Goal: Information Seeking & Learning: Understand process/instructions

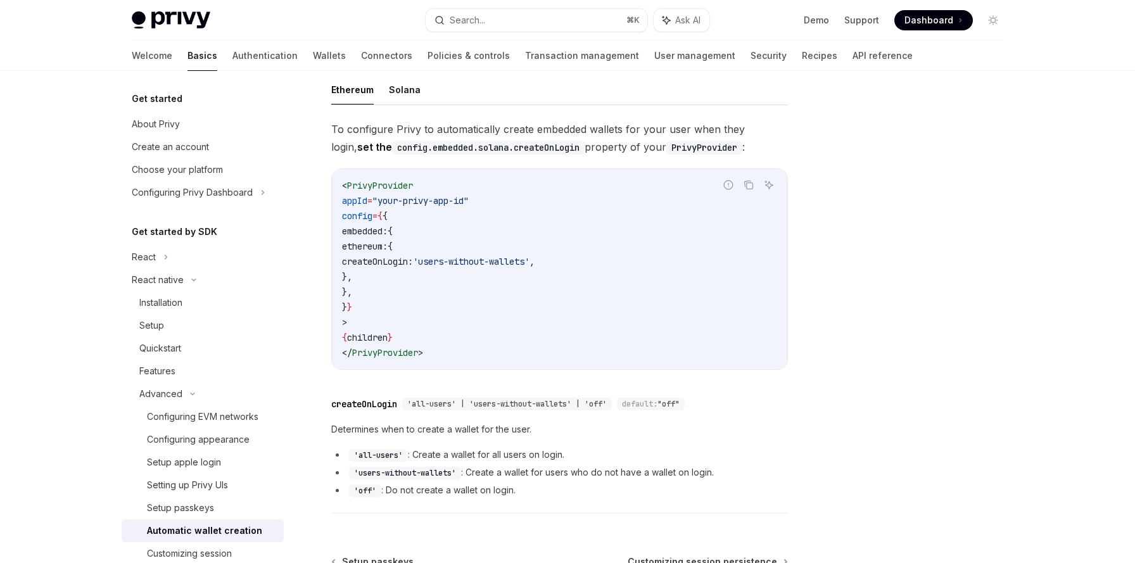
scroll to position [123, 0]
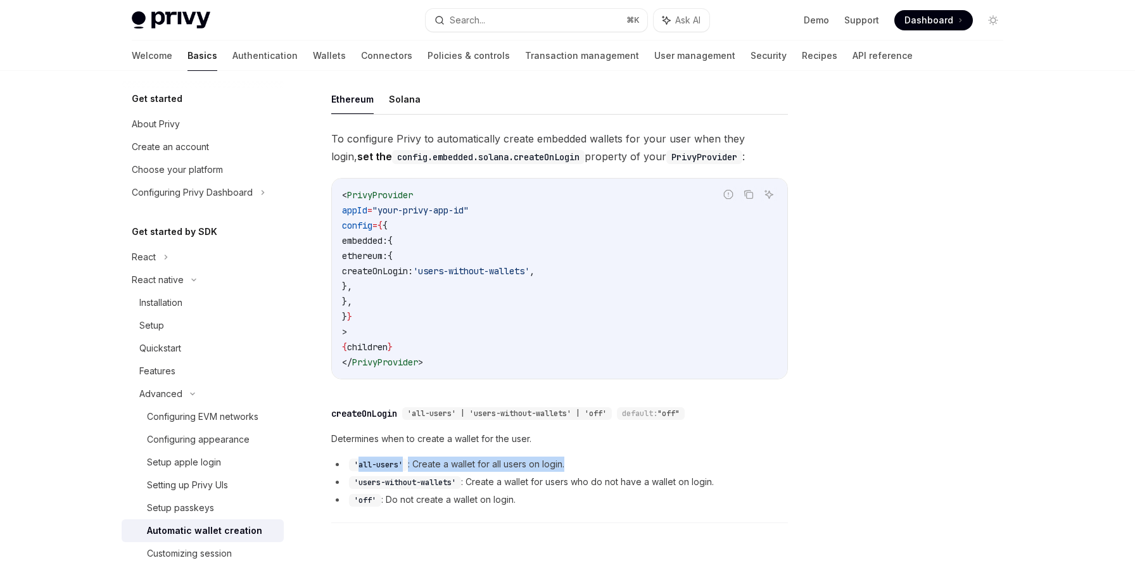
drag, startPoint x: 357, startPoint y: 466, endPoint x: 567, endPoint y: 469, distance: 209.6
click at [567, 469] on li "'all-users' : Create a wallet for all users on login." at bounding box center [559, 464] width 457 height 15
click at [471, 481] on li "'users-without-wallets' : Create a wallet for users who do not have a wallet on…" at bounding box center [559, 481] width 457 height 15
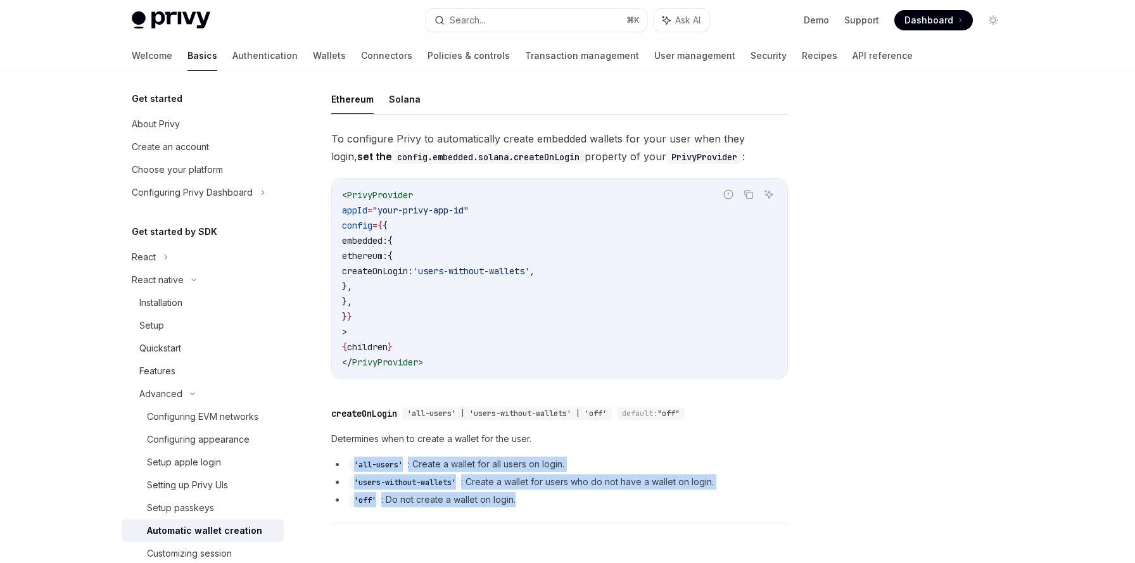
drag, startPoint x: 350, startPoint y: 465, endPoint x: 538, endPoint y: 500, distance: 190.7
click at [538, 500] on ul "'all-users' : Create a wallet for all users on login. 'users-without-wallets' :…" at bounding box center [559, 482] width 457 height 51
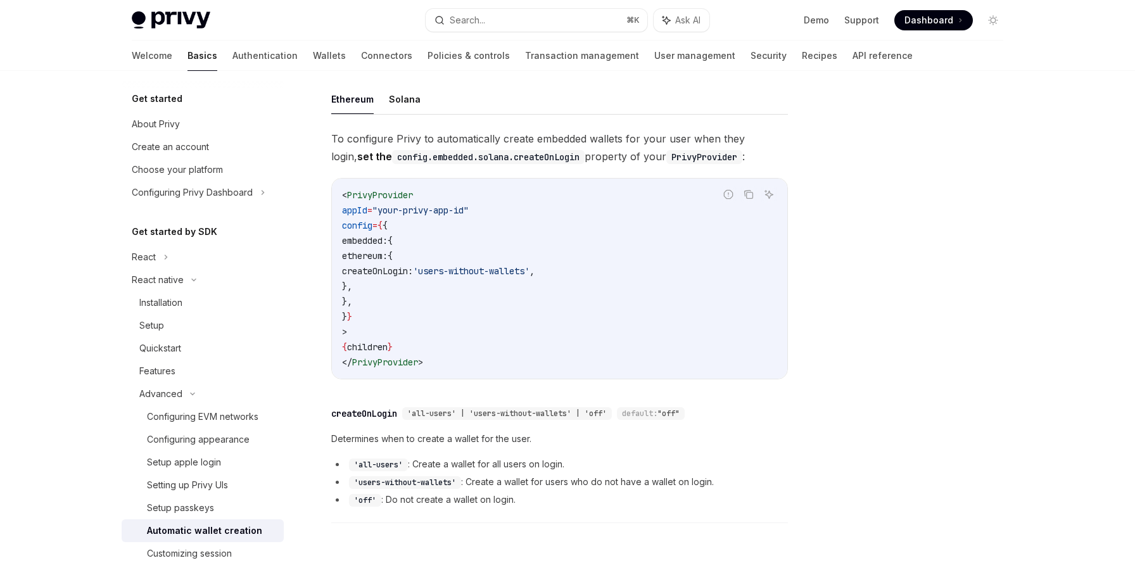
click at [538, 500] on li "'off' : Do not create a wallet on login." at bounding box center [559, 499] width 457 height 15
drag, startPoint x: 359, startPoint y: 464, endPoint x: 402, endPoint y: 462, distance: 42.4
click at [402, 462] on code "'all-users'" at bounding box center [378, 465] width 59 height 13
copy code "all-users"
drag, startPoint x: 414, startPoint y: 465, endPoint x: 574, endPoint y: 469, distance: 160.3
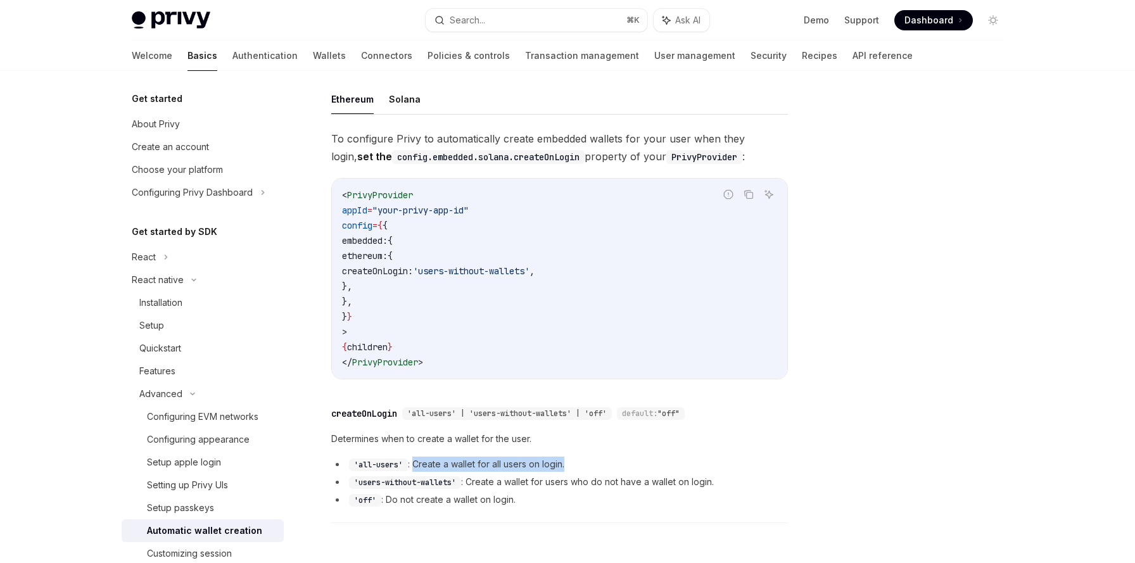
click at [574, 469] on li "'all-users' : Create a wallet for all users on login." at bounding box center [559, 464] width 457 height 15
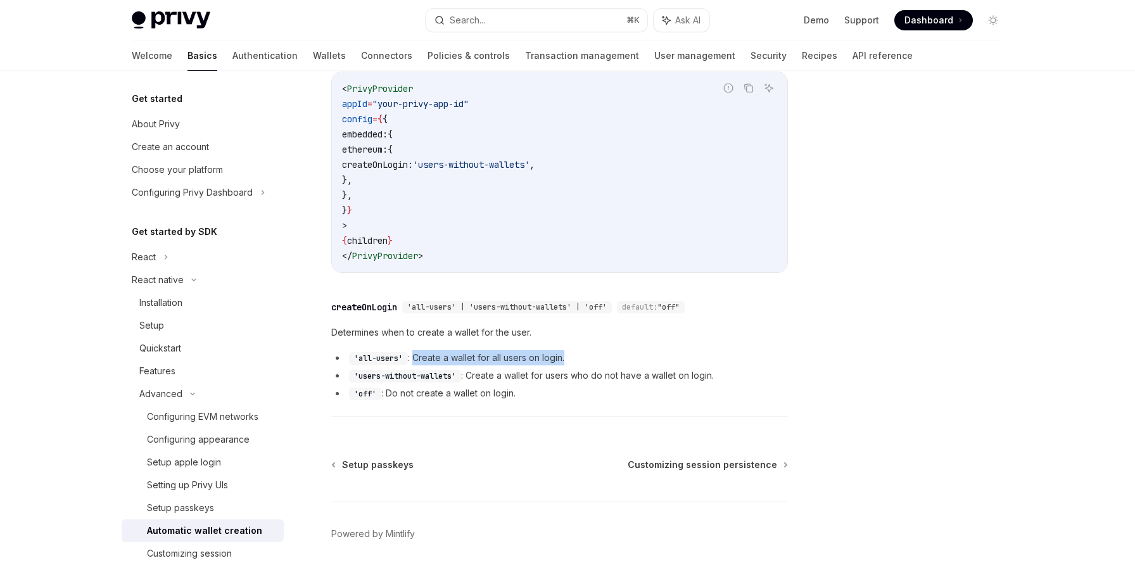
scroll to position [243, 0]
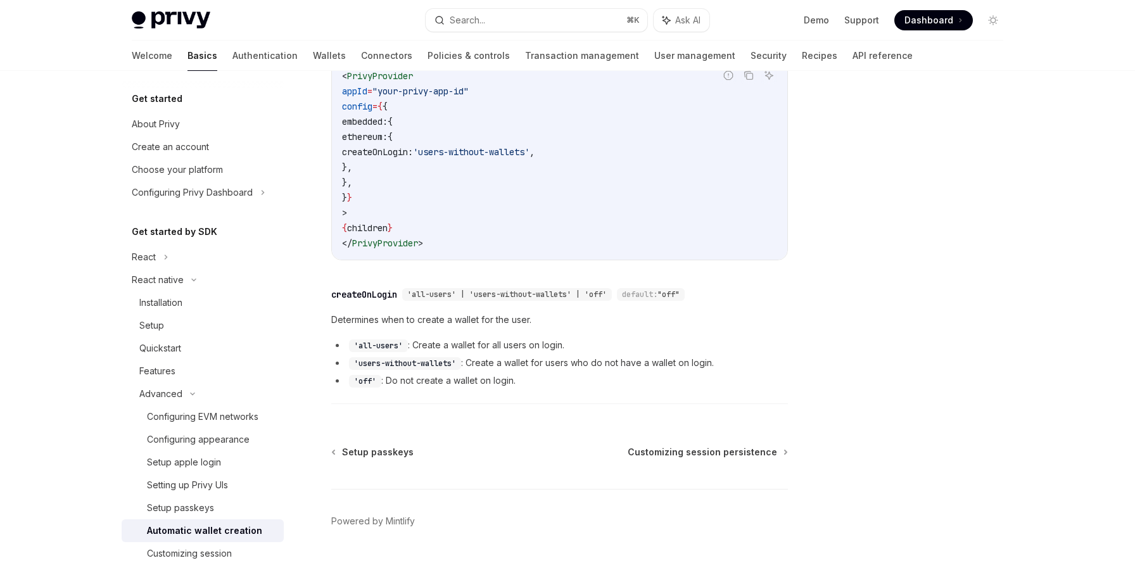
click at [619, 365] on li "'users-without-wallets' : Create a wallet for users who do not have a wallet on…" at bounding box center [559, 362] width 457 height 15
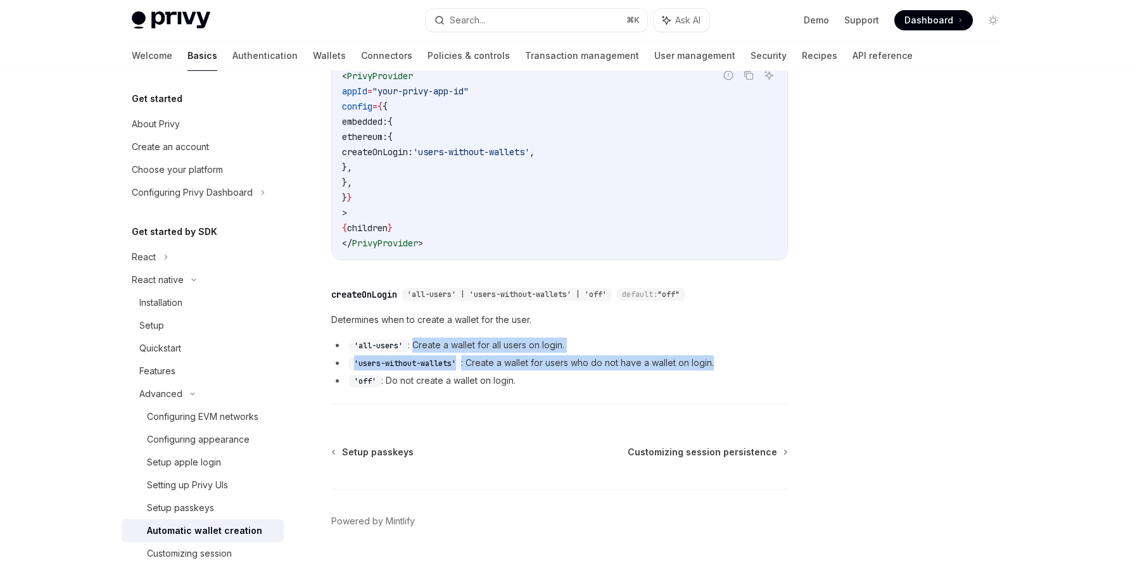
drag, startPoint x: 415, startPoint y: 345, endPoint x: 738, endPoint y: 361, distance: 324.0
click at [738, 361] on ul "'all-users' : Create a wallet for all users on login. 'users-without-wallets' :…" at bounding box center [559, 363] width 457 height 51
click at [738, 361] on li "'users-without-wallets' : Create a wallet for users who do not have a wallet on…" at bounding box center [559, 362] width 457 height 15
drag, startPoint x: 351, startPoint y: 346, endPoint x: 743, endPoint y: 365, distance: 392.5
click at [743, 365] on ul "'all-users' : Create a wallet for all users on login. 'users-without-wallets' :…" at bounding box center [559, 363] width 457 height 51
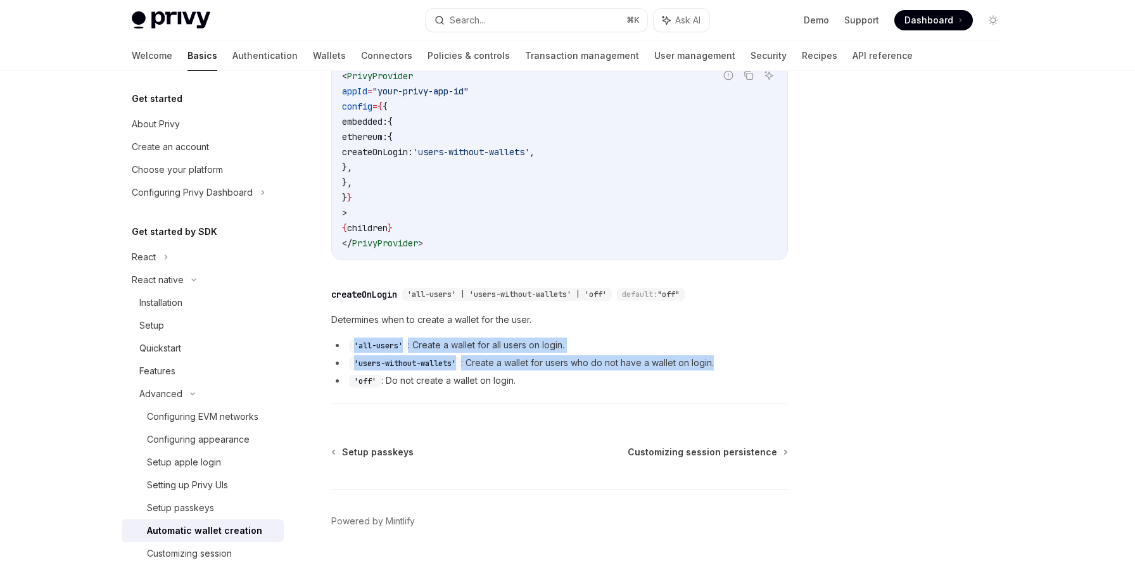
click at [597, 360] on li "'users-without-wallets' : Create a wallet for users who do not have a wallet on…" at bounding box center [559, 362] width 457 height 15
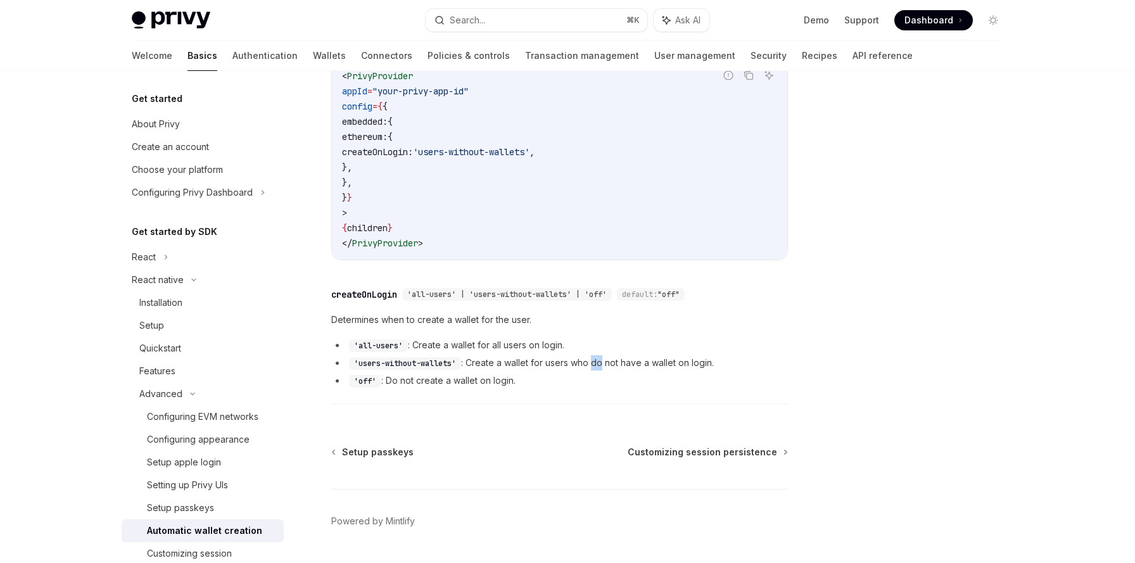
click at [597, 360] on li "'users-without-wallets' : Create a wallet for users who do not have a wallet on…" at bounding box center [559, 362] width 457 height 15
click at [597, 359] on li "'users-without-wallets' : Create a wallet for users who do not have a wallet on…" at bounding box center [559, 362] width 457 height 15
click at [596, 360] on li "'users-without-wallets' : Create a wallet for users who do not have a wallet on…" at bounding box center [559, 362] width 457 height 15
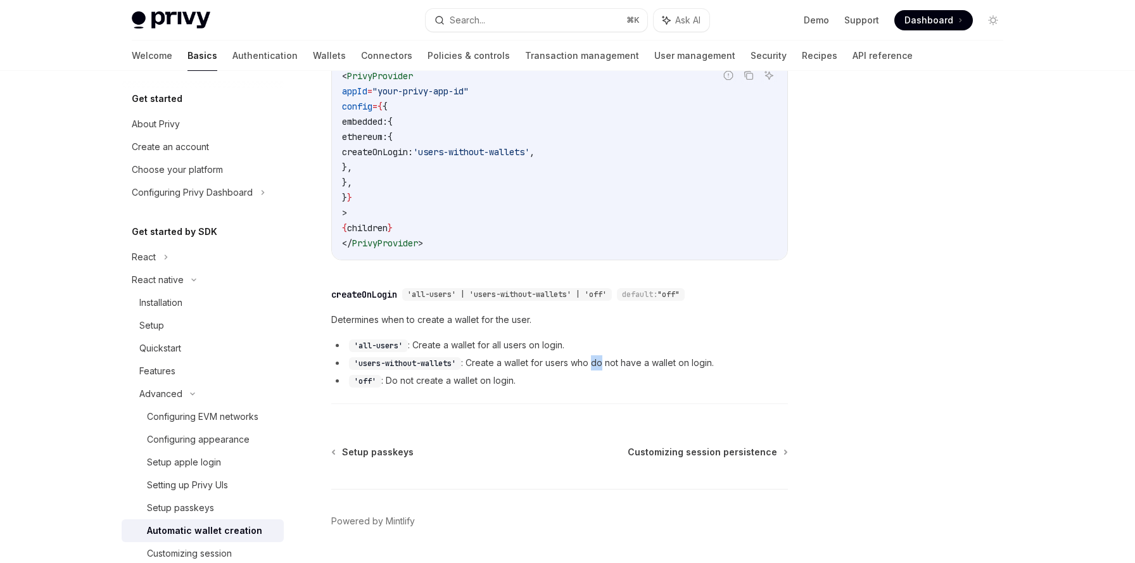
click at [596, 360] on li "'users-without-wallets' : Create a wallet for users who do not have a wallet on…" at bounding box center [559, 362] width 457 height 15
click at [397, 367] on code "'users-without-wallets'" at bounding box center [405, 363] width 112 height 13
click at [423, 345] on li "'all-users' : Create a wallet for all users on login." at bounding box center [559, 345] width 457 height 15
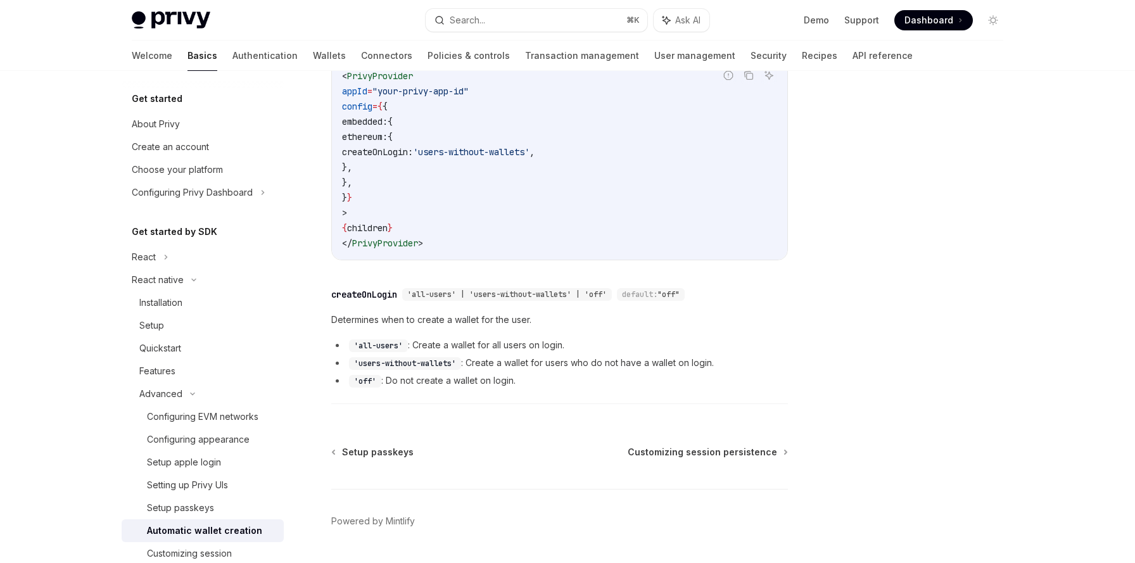
click at [505, 346] on li "'all-users' : Create a wallet for all users on login." at bounding box center [559, 345] width 457 height 15
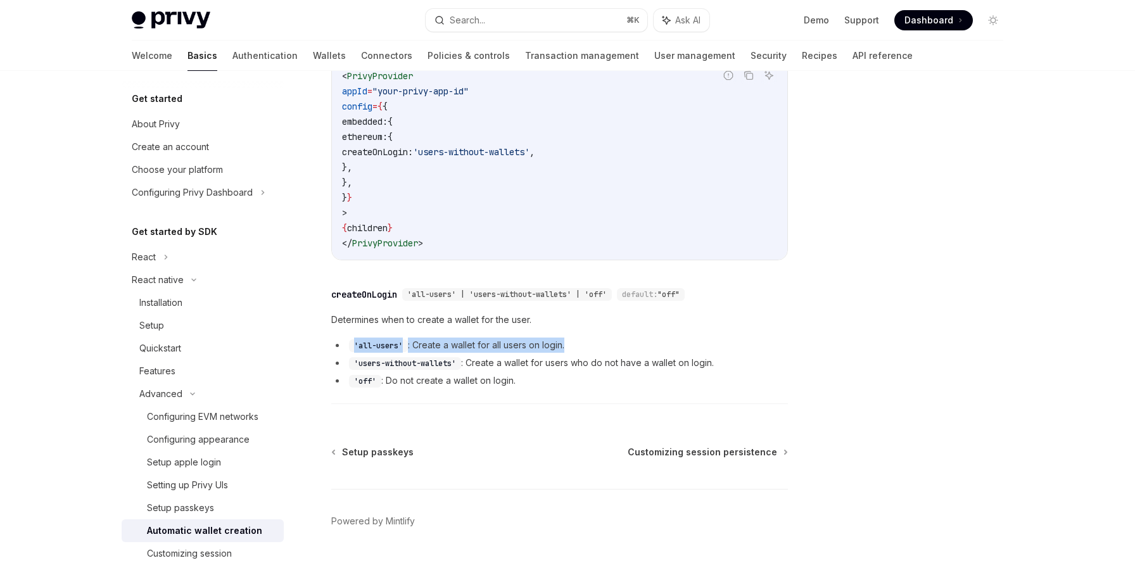
click at [505, 346] on li "'all-users' : Create a wallet for all users on login." at bounding box center [559, 345] width 457 height 15
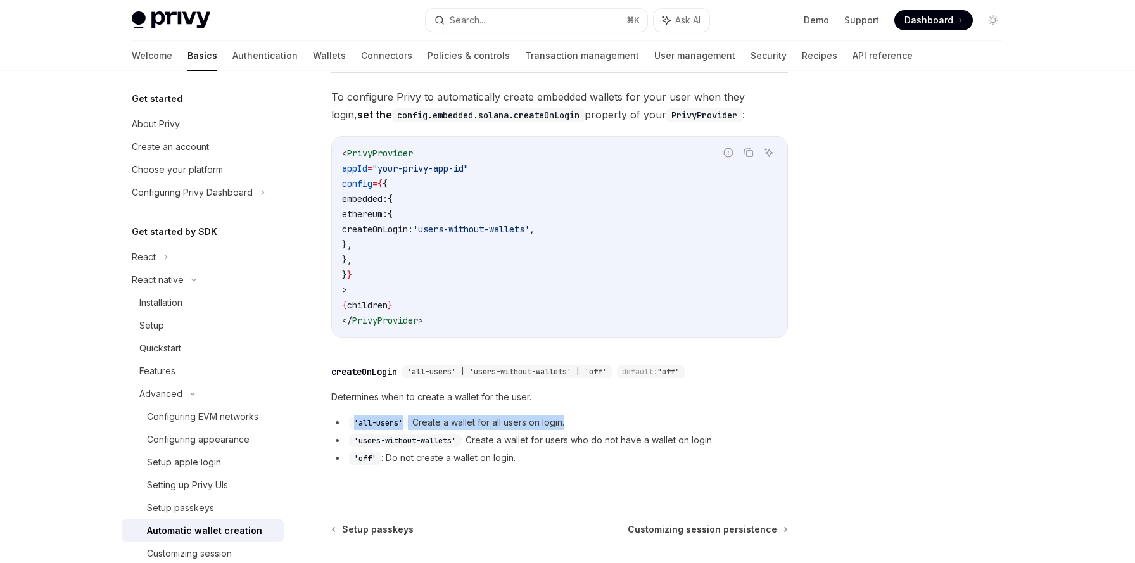
scroll to position [117, 0]
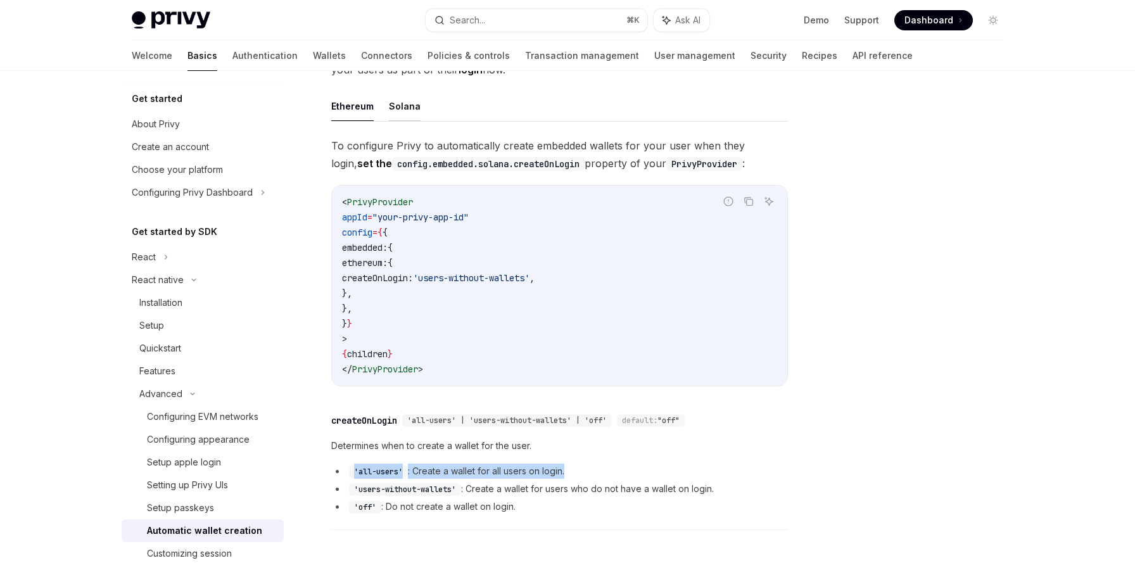
click at [407, 116] on button "Solana" at bounding box center [405, 106] width 32 height 30
type textarea "*"
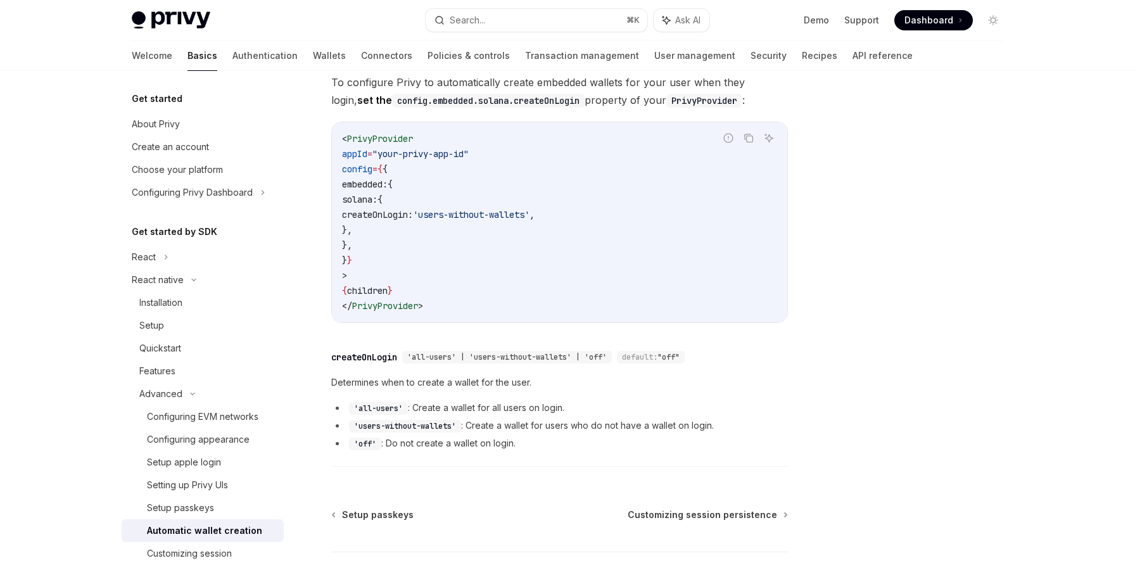
scroll to position [183, 0]
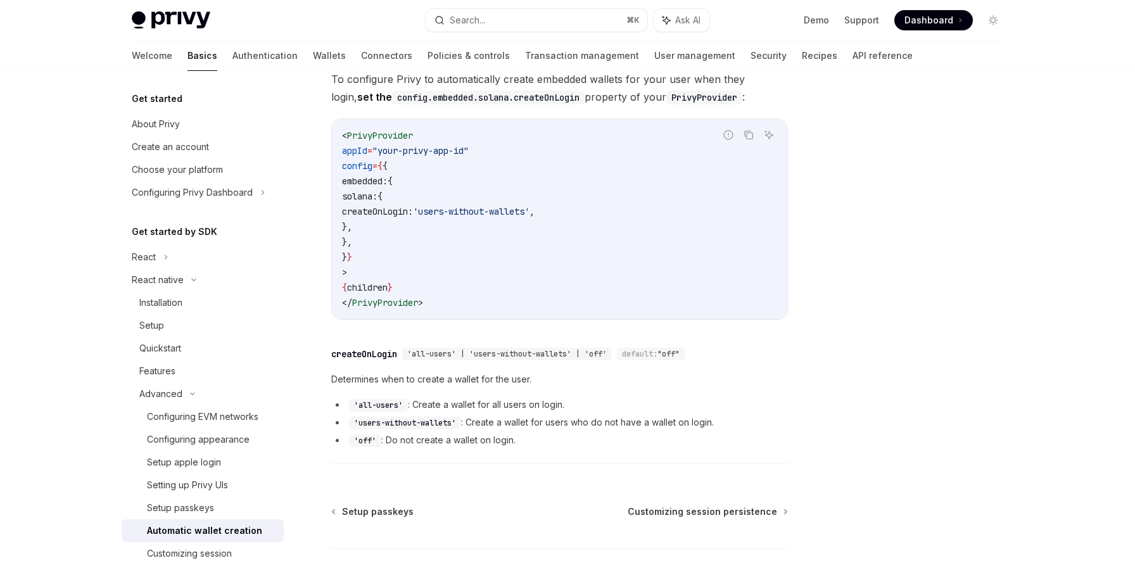
drag, startPoint x: 399, startPoint y: 197, endPoint x: 443, endPoint y: 233, distance: 56.7
click at [443, 233] on code "< PrivyProvider appId = "your-privy-app-id" config = { { embedded: { solana: { …" at bounding box center [559, 219] width 435 height 182
click at [377, 196] on span "solana:" at bounding box center [359, 196] width 35 height 11
